Goal: Transaction & Acquisition: Obtain resource

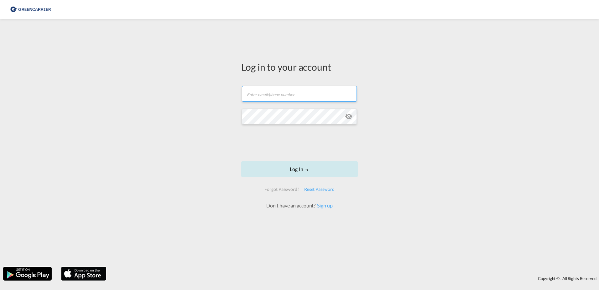
type input "dardan.ahmeti@hecksher.com"
click at [301, 170] on button "Log In" at bounding box center [299, 169] width 117 height 16
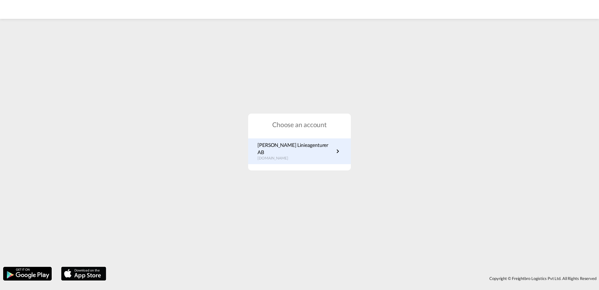
click at [275, 148] on p "Hecksher Linieagenturer AB" at bounding box center [296, 148] width 76 height 14
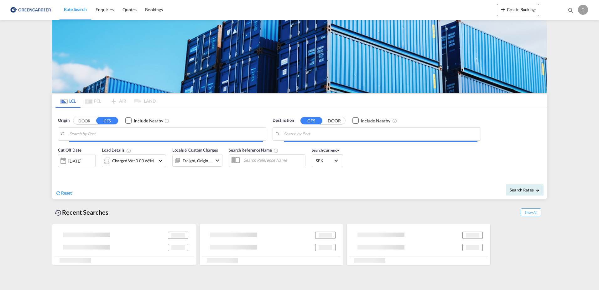
type input "SE-37433, [GEOGRAPHIC_DATA], [GEOGRAPHIC_DATA]"
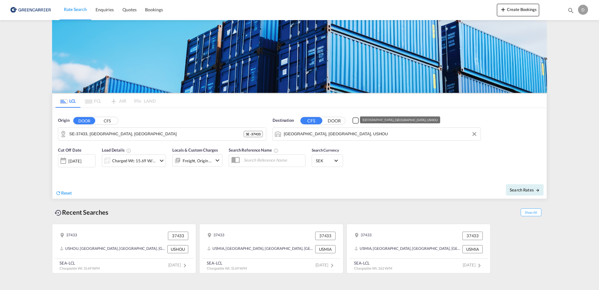
drag, startPoint x: 325, startPoint y: 135, endPoint x: 335, endPoint y: 135, distance: 9.7
click at [326, 135] on input "[GEOGRAPHIC_DATA], [GEOGRAPHIC_DATA], USHOU" at bounding box center [381, 133] width 194 height 9
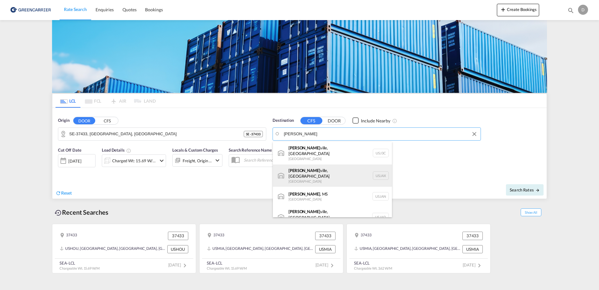
click at [326, 167] on div "[PERSON_NAME][GEOGRAPHIC_DATA], [GEOGRAPHIC_DATA] [GEOGRAPHIC_DATA] USJAX" at bounding box center [332, 175] width 119 height 23
type input "[GEOGRAPHIC_DATA], [GEOGRAPHIC_DATA], [GEOGRAPHIC_DATA]"
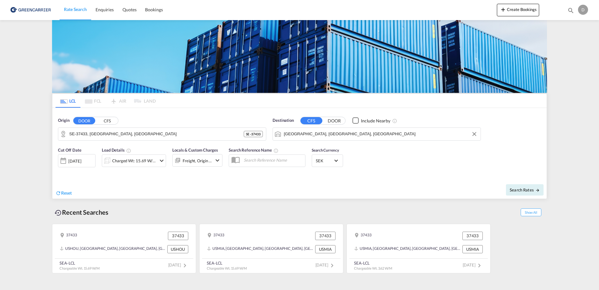
click at [377, 160] on div "Cut Off Date [DATE] [DATE] Load Details Charged Wt: 15.69 W/M Locals & Custom C…" at bounding box center [299, 161] width 495 height 34
click at [526, 188] on span "Search Rates" at bounding box center [525, 189] width 30 height 5
type input "37433 to USJAX / [DATE]"
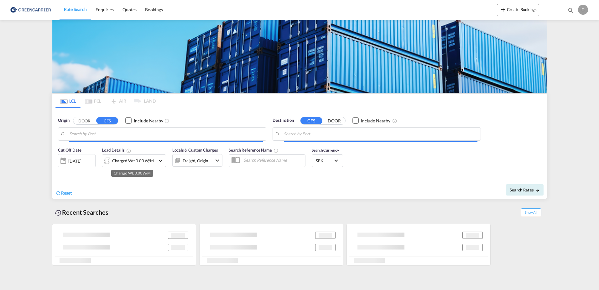
click at [123, 159] on div "Charged Wt: 0.00 W/M" at bounding box center [133, 160] width 42 height 9
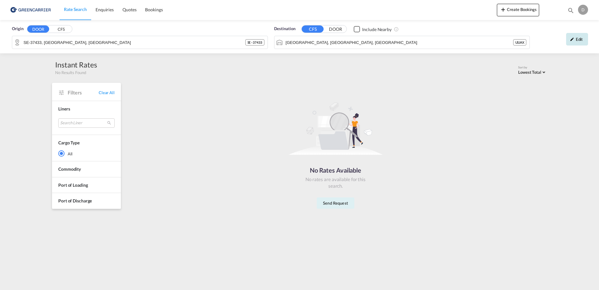
click at [573, 39] on md-icon "icon-pencil" at bounding box center [572, 39] width 4 height 4
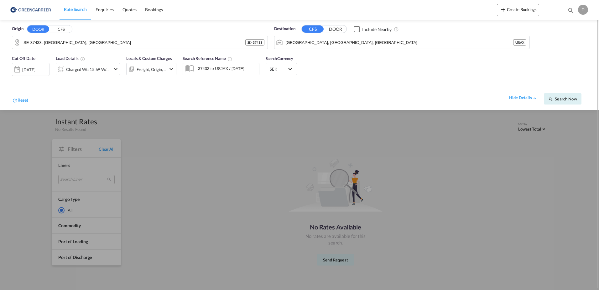
click at [95, 64] on div "Charged Wt: 15.69 W/M" at bounding box center [83, 69] width 54 height 13
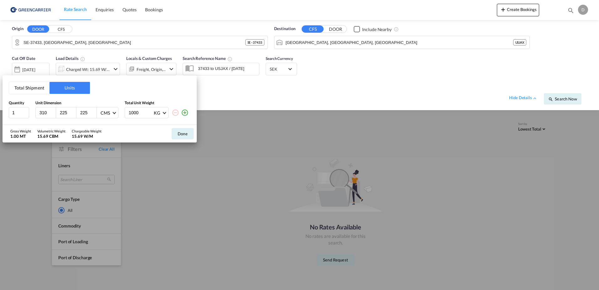
drag, startPoint x: 46, startPoint y: 114, endPoint x: -82, endPoint y: 113, distance: 128.8
click at [0, 113] on html "Rate Search Enquiries Quotes Bookings Rate Search Enquiries" at bounding box center [299, 145] width 599 height 290
type input "120"
type input "80"
type input "96"
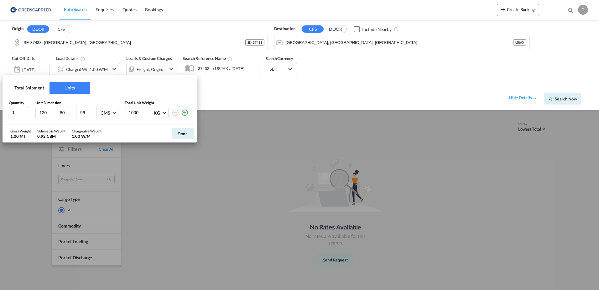
drag, startPoint x: 72, startPoint y: 111, endPoint x: 17, endPoint y: 106, distance: 55.8
click at [18, 106] on div "Quantity Unit Dimension Total Unit Weight 1 120 80 96 CMS CMS Inches 1000 KG KG…" at bounding box center [100, 109] width 182 height 18
type input "99"
click at [177, 129] on button "Done" at bounding box center [183, 133] width 22 height 11
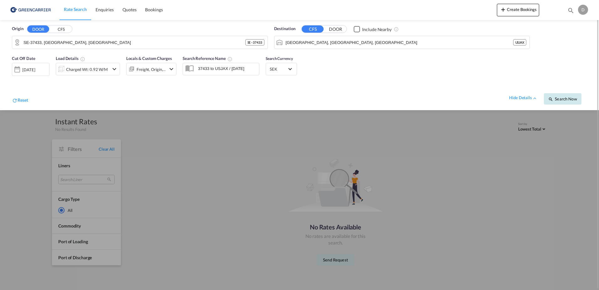
click at [562, 97] on span "Search Now" at bounding box center [562, 98] width 29 height 5
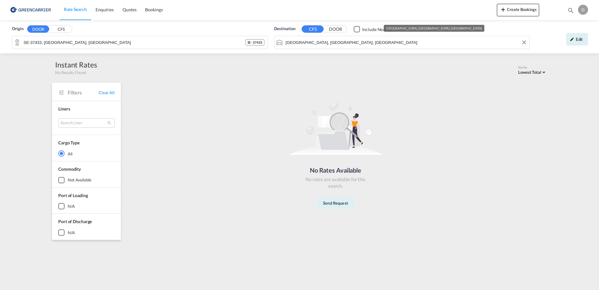
click at [382, 44] on input "[GEOGRAPHIC_DATA], [GEOGRAPHIC_DATA], [GEOGRAPHIC_DATA]" at bounding box center [406, 42] width 241 height 9
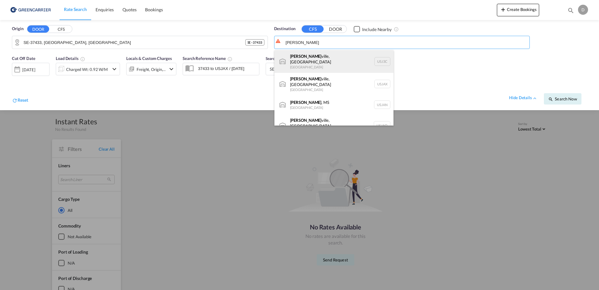
click at [355, 55] on div "[PERSON_NAME] ville, OR [GEOGRAPHIC_DATA] USJ3C" at bounding box center [334, 61] width 119 height 23
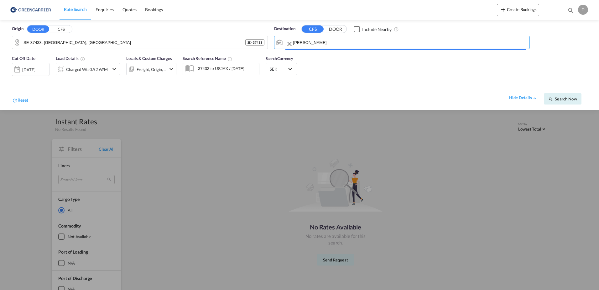
type input "[GEOGRAPHIC_DATA], [GEOGRAPHIC_DATA], USJ3C"
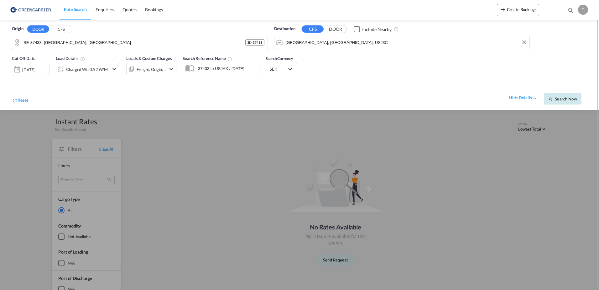
click at [560, 100] on span "Search Now" at bounding box center [562, 98] width 29 height 5
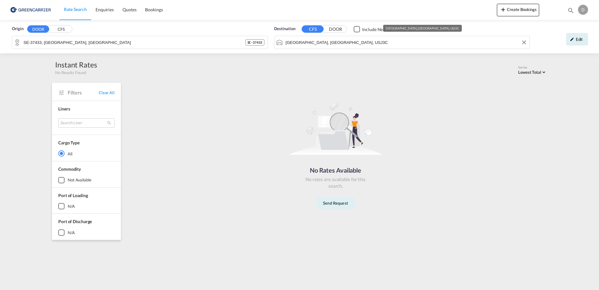
click at [331, 44] on input "[GEOGRAPHIC_DATA], [GEOGRAPHIC_DATA], USJ3C" at bounding box center [406, 42] width 241 height 9
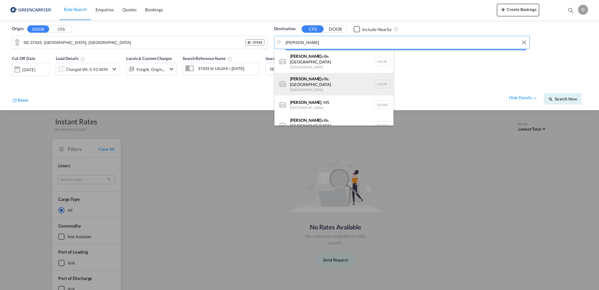
click at [334, 78] on body "Rate Search Enquiries Quotes Bookings Rate Search Enquiries" at bounding box center [299, 145] width 599 height 290
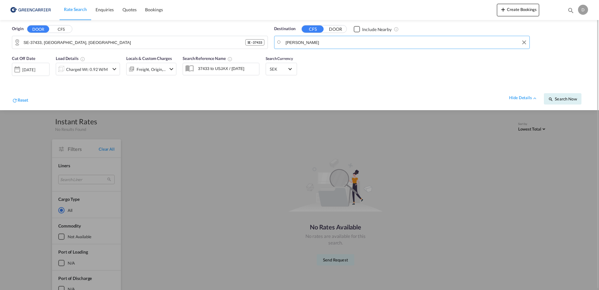
click at [184, 87] on div "hide details Search Now" at bounding box center [307, 96] width 559 height 18
click at [556, 100] on span "Search Now" at bounding box center [562, 98] width 29 height 5
click at [555, 100] on span "Search Now" at bounding box center [562, 98] width 29 height 5
click at [341, 43] on body "Rate Search Enquiries Quotes Bookings Rate Search Enquiries" at bounding box center [299, 145] width 599 height 290
click at [318, 42] on input "[PERSON_NAME]" at bounding box center [406, 42] width 241 height 9
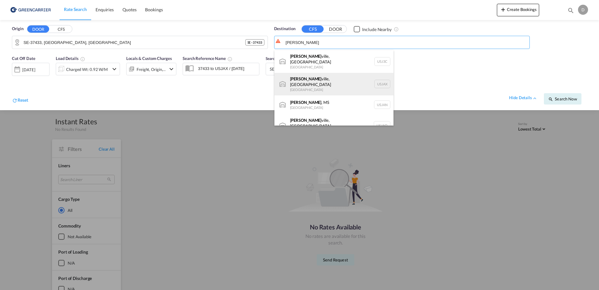
click at [316, 76] on div "[PERSON_NAME][GEOGRAPHIC_DATA], [GEOGRAPHIC_DATA] [GEOGRAPHIC_DATA] USJAX" at bounding box center [334, 84] width 119 height 23
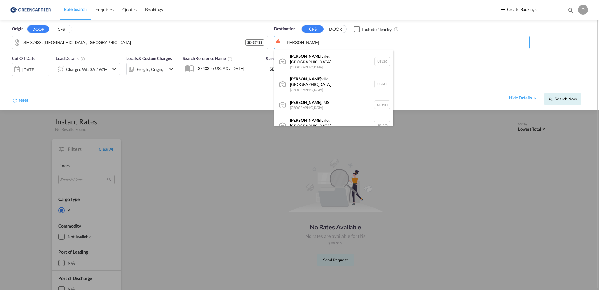
type input "[GEOGRAPHIC_DATA], [GEOGRAPHIC_DATA], [GEOGRAPHIC_DATA]"
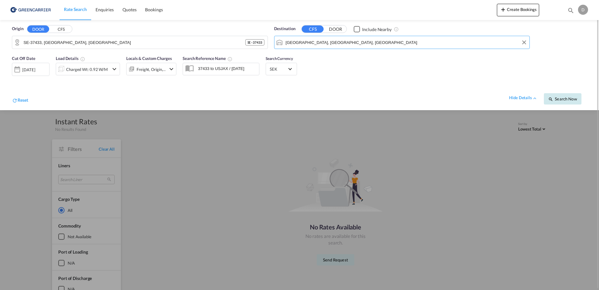
click at [564, 98] on span "Search Now" at bounding box center [562, 98] width 29 height 5
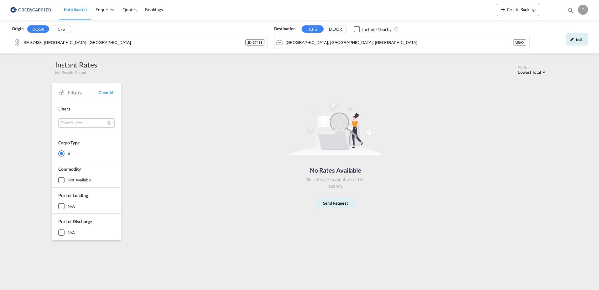
click at [354, 26] on div "Checkbox No Ink" at bounding box center [357, 29] width 6 height 6
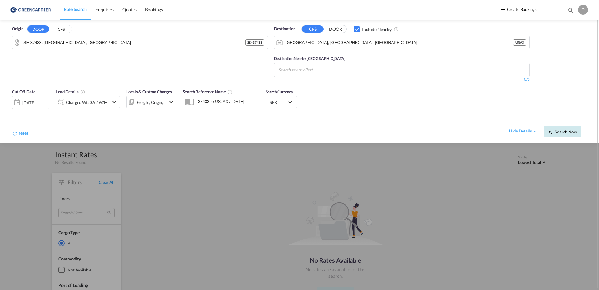
click at [564, 132] on span "Search Now" at bounding box center [562, 131] width 29 height 5
click at [506, 72] on md-chips at bounding box center [402, 69] width 255 height 13
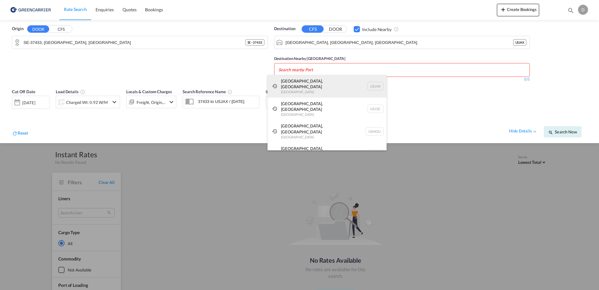
click at [338, 85] on div "[GEOGRAPHIC_DATA], [GEOGRAPHIC_DATA] [GEOGRAPHIC_DATA] USJAX" at bounding box center [327, 86] width 119 height 23
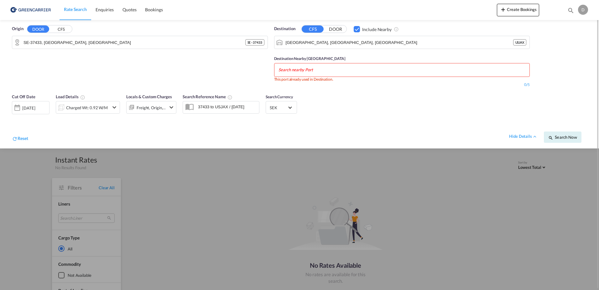
click at [299, 74] on body "Rate Search Enquiries Quotes Bookings Rate Search Enquiries" at bounding box center [299, 145] width 599 height 290
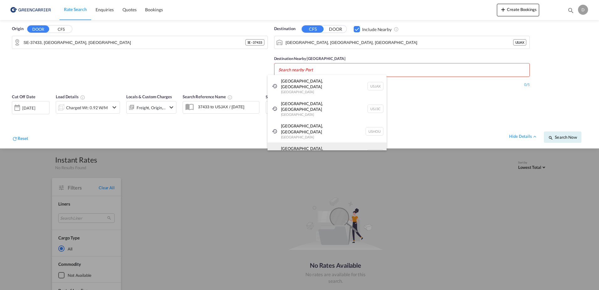
click at [303, 142] on div "[GEOGRAPHIC_DATA], [GEOGRAPHIC_DATA] [GEOGRAPHIC_DATA] USMIA" at bounding box center [327, 153] width 119 height 23
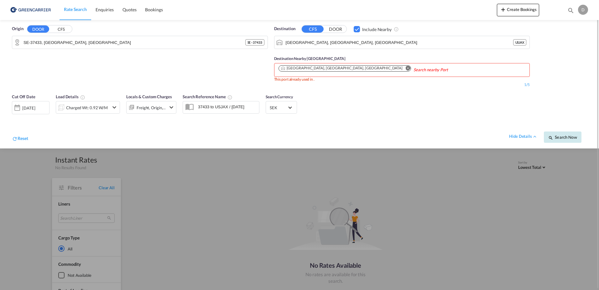
click at [552, 137] on md-icon "icon-magnify" at bounding box center [550, 137] width 5 height 5
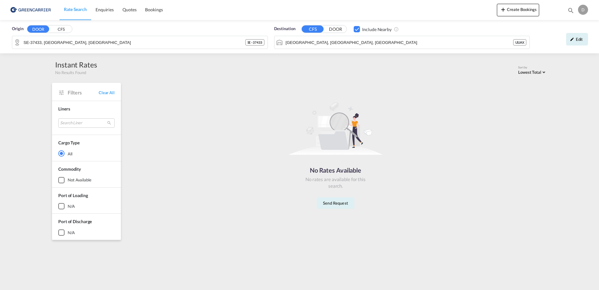
click at [357, 31] on div "Checkbox No Ink" at bounding box center [357, 29] width 6 height 6
